Goal: Navigation & Orientation: Find specific page/section

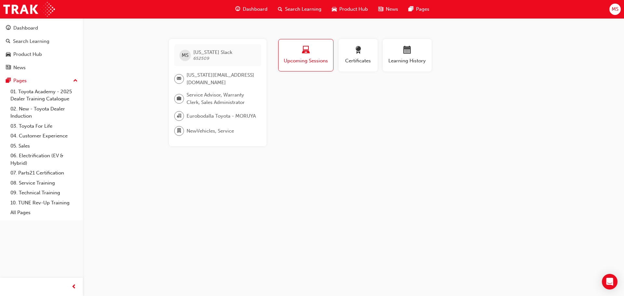
click at [612, 10] on span "MS" at bounding box center [614, 9] width 7 height 7
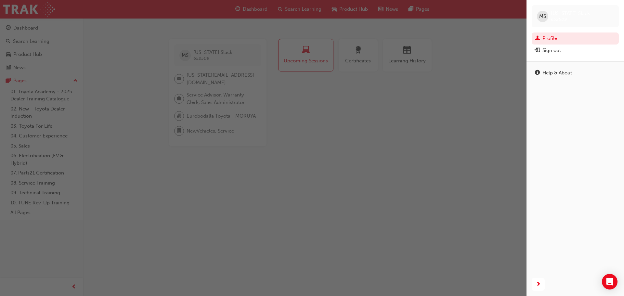
click at [426, 98] on div "button" at bounding box center [263, 148] width 526 height 296
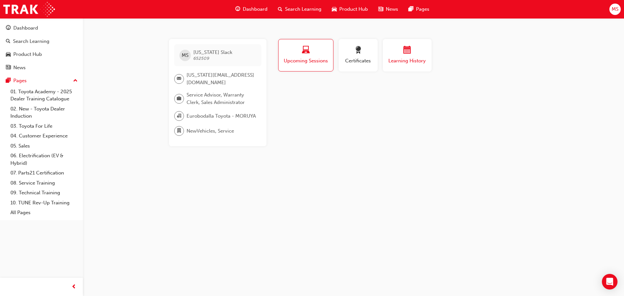
click at [416, 62] on span "Learning History" at bounding box center [407, 60] width 39 height 7
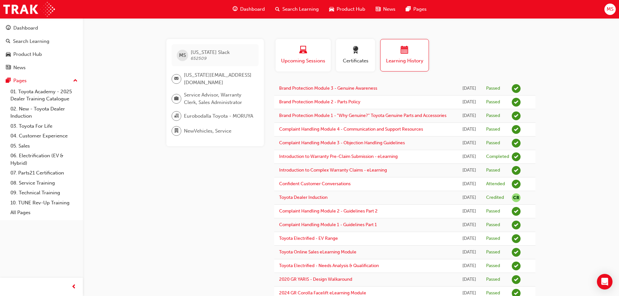
click at [307, 63] on span "Upcoming Sessions" at bounding box center [302, 60] width 45 height 7
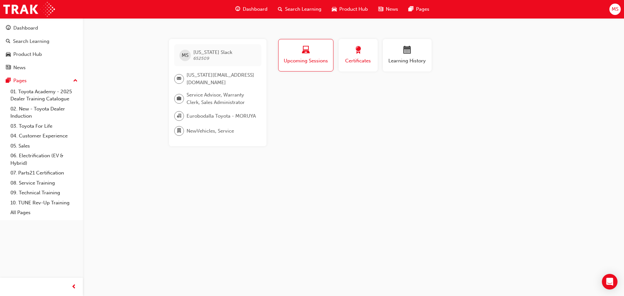
click at [362, 60] on span "Certificates" at bounding box center [357, 60] width 29 height 7
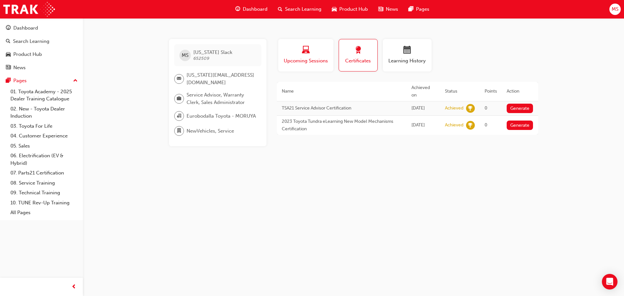
click at [296, 56] on div "Upcoming Sessions" at bounding box center [305, 55] width 45 height 19
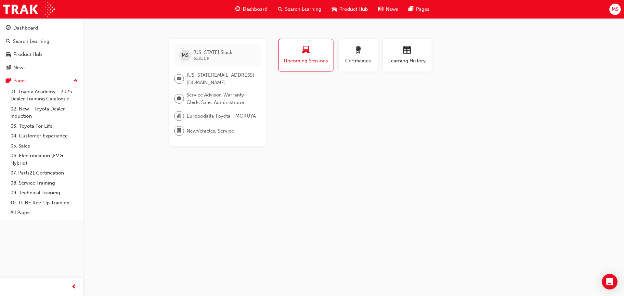
click at [260, 12] on span "Dashboard" at bounding box center [255, 9] width 25 height 7
